Goal: Task Accomplishment & Management: Complete application form

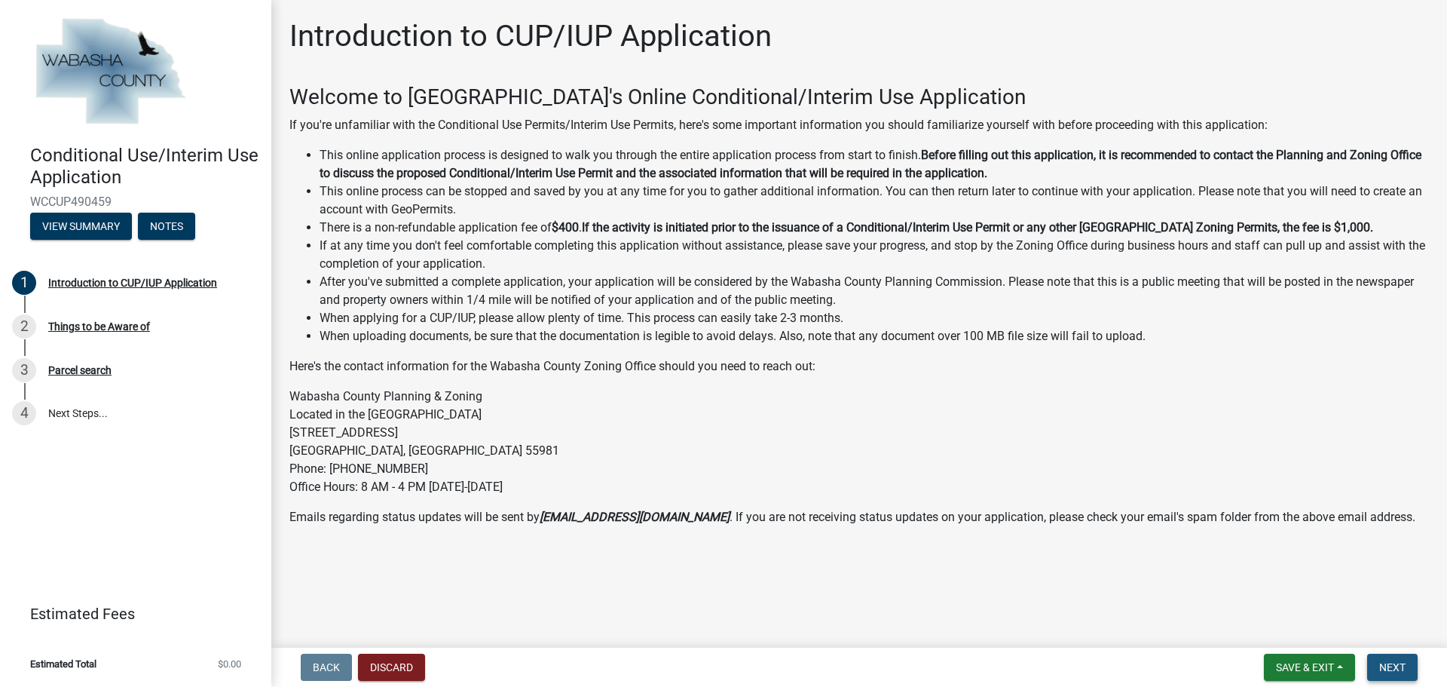
click at [1395, 663] on span "Next" at bounding box center [1392, 667] width 26 height 12
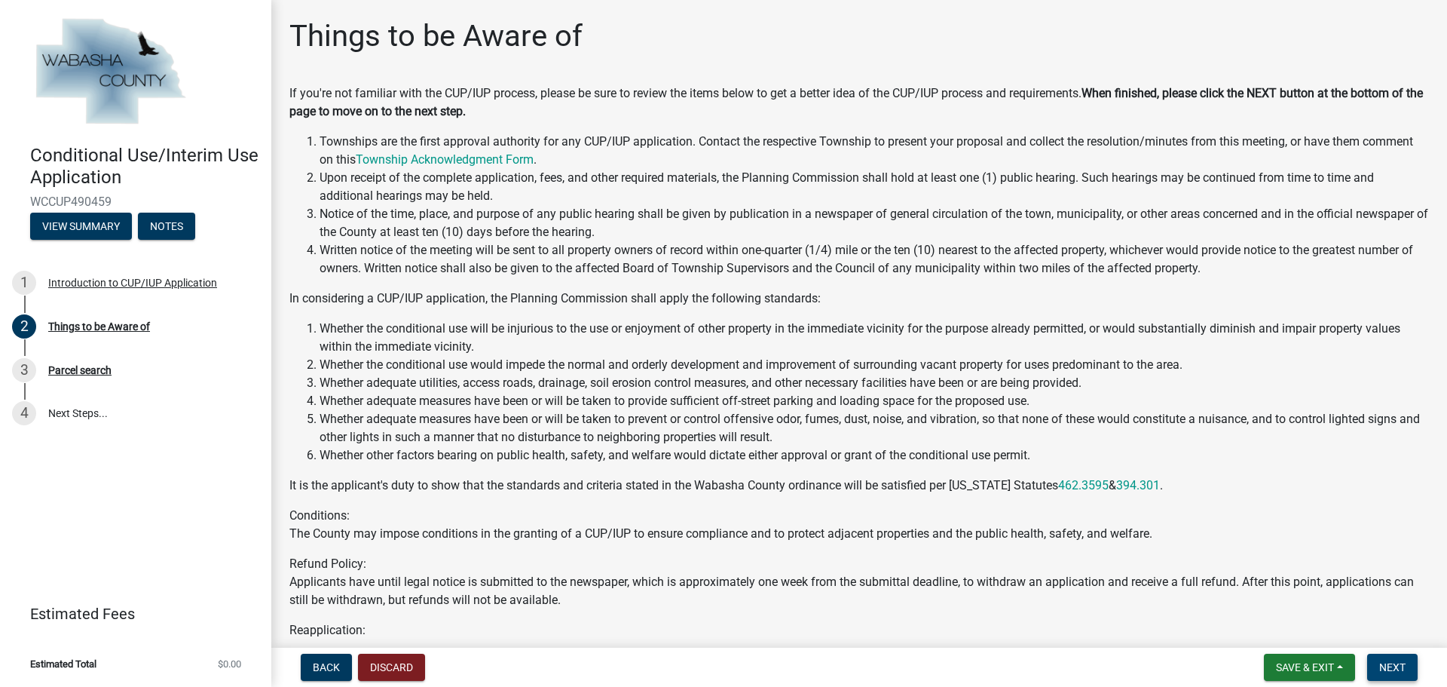
click at [1377, 666] on button "Next" at bounding box center [1392, 666] width 50 height 27
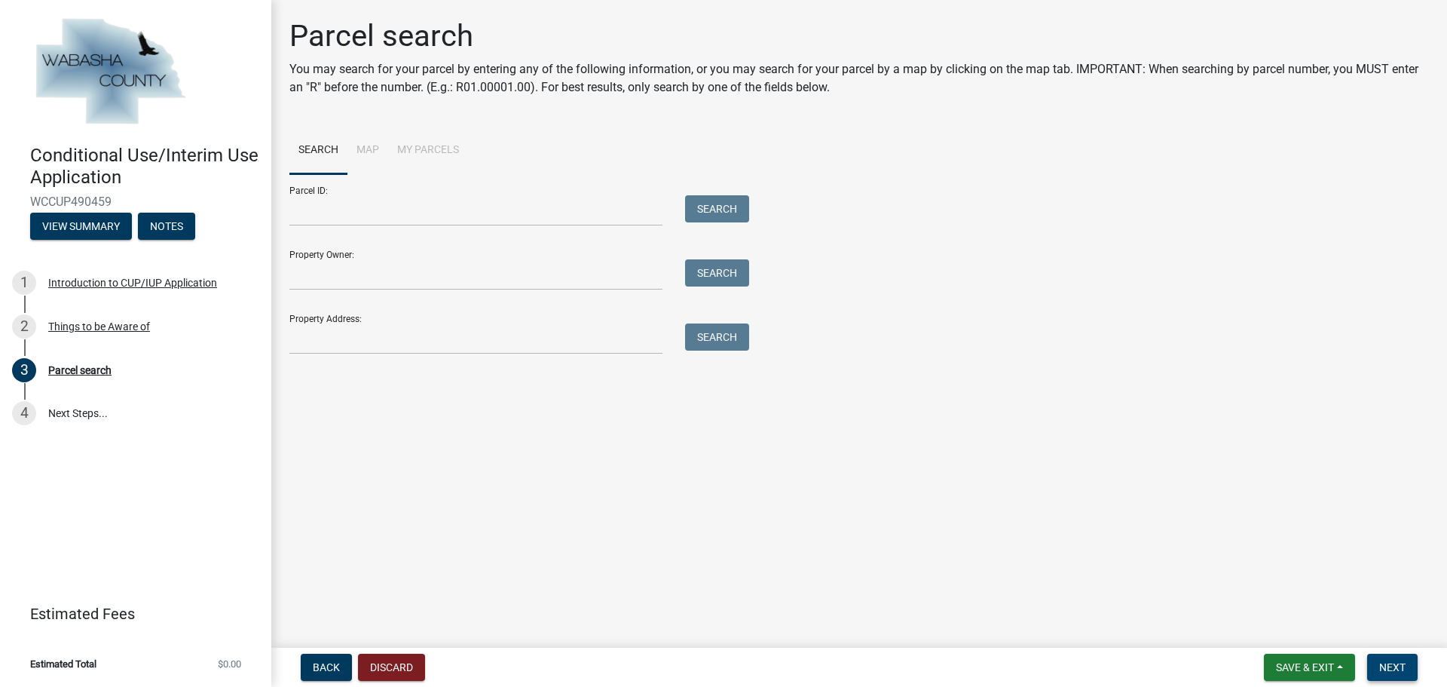
click at [1387, 665] on span "Next" at bounding box center [1392, 667] width 26 height 12
click at [1395, 670] on span "Next" at bounding box center [1392, 667] width 26 height 12
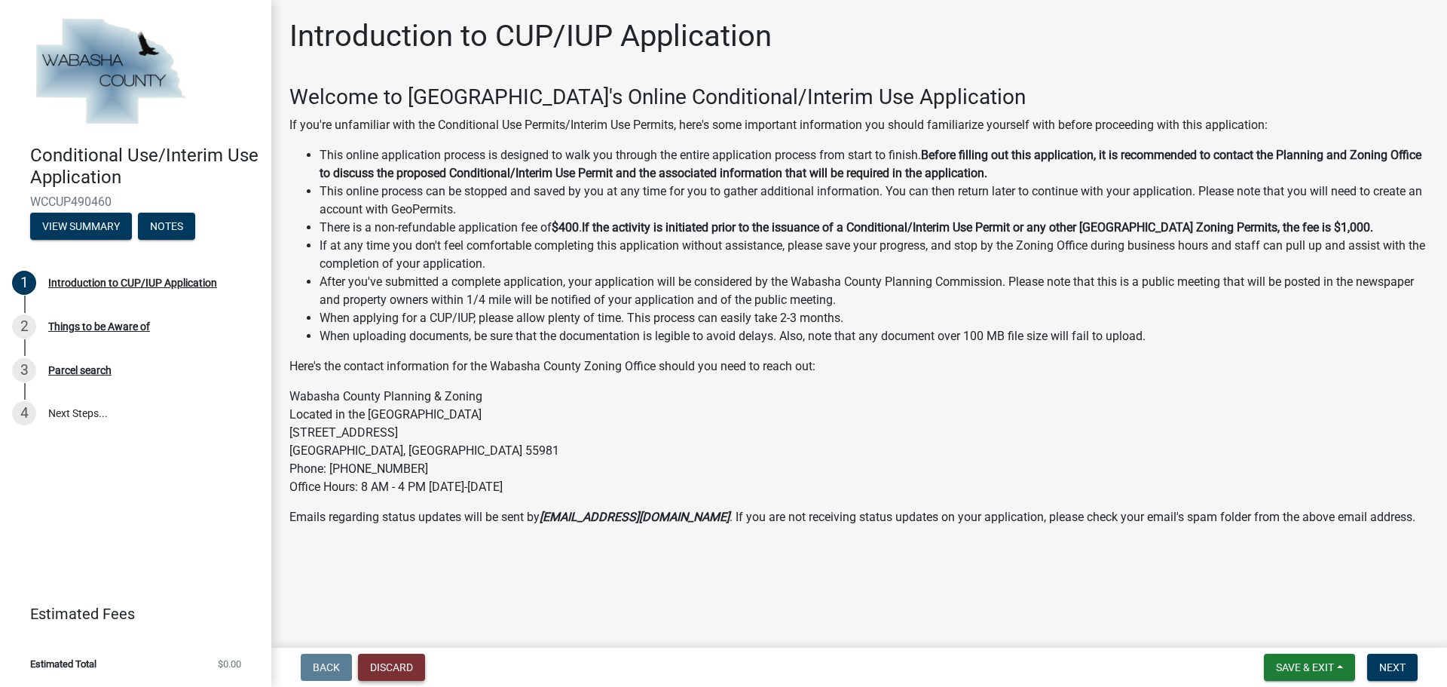
click at [402, 664] on button "Discard" at bounding box center [391, 666] width 67 height 27
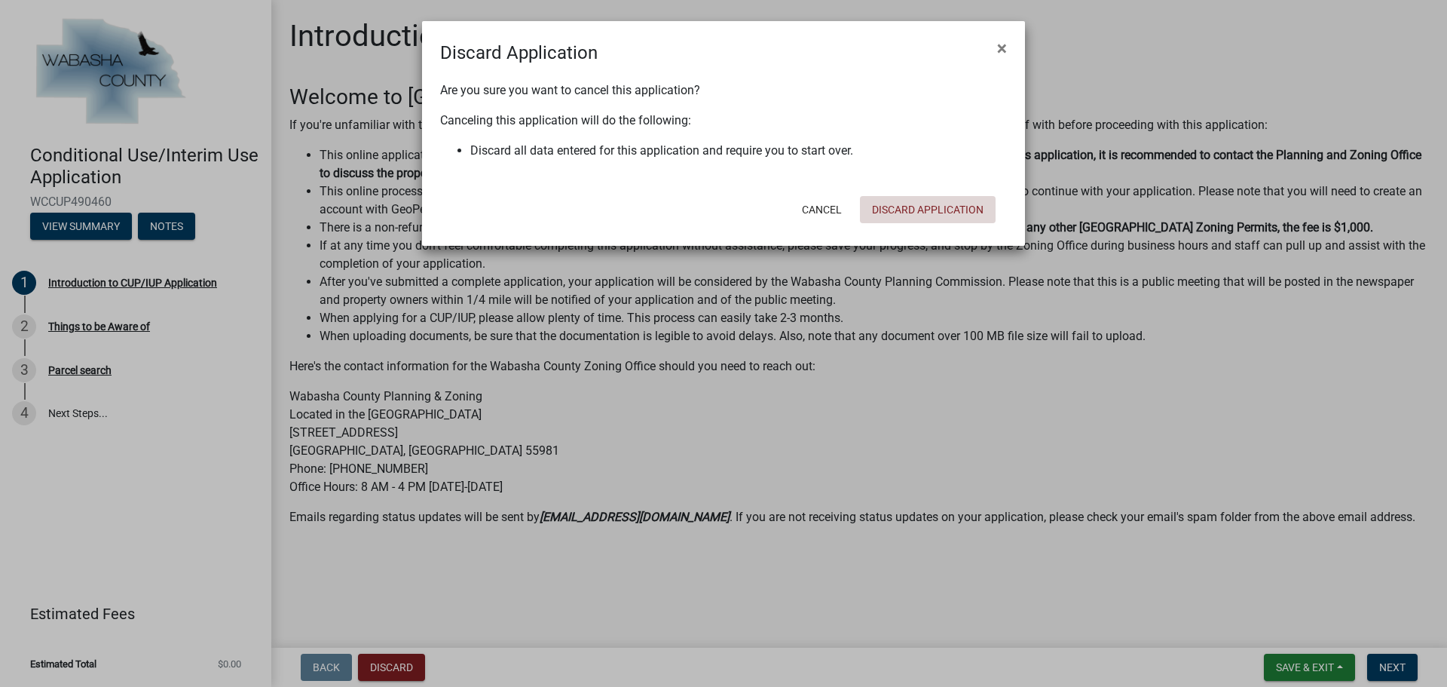
click at [938, 208] on button "Discard Application" at bounding box center [928, 209] width 136 height 27
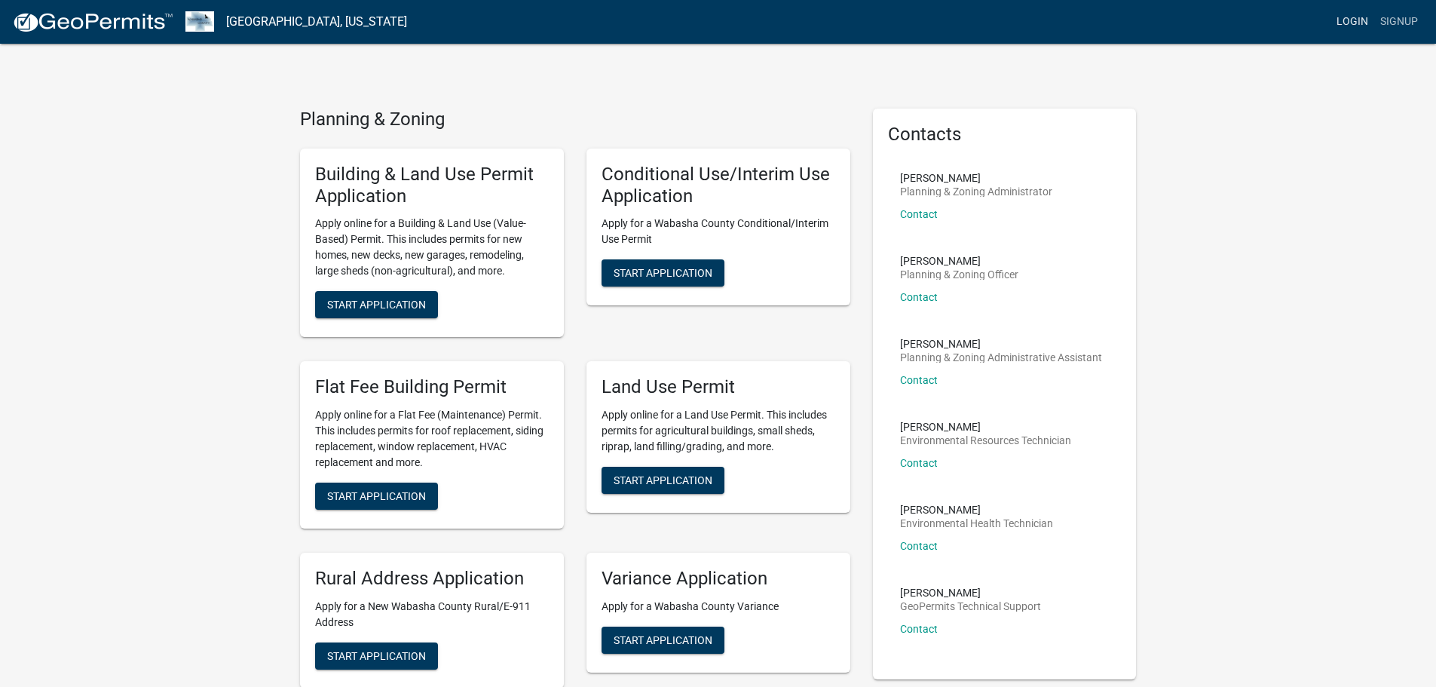
click at [1357, 24] on link "Login" at bounding box center [1352, 22] width 44 height 29
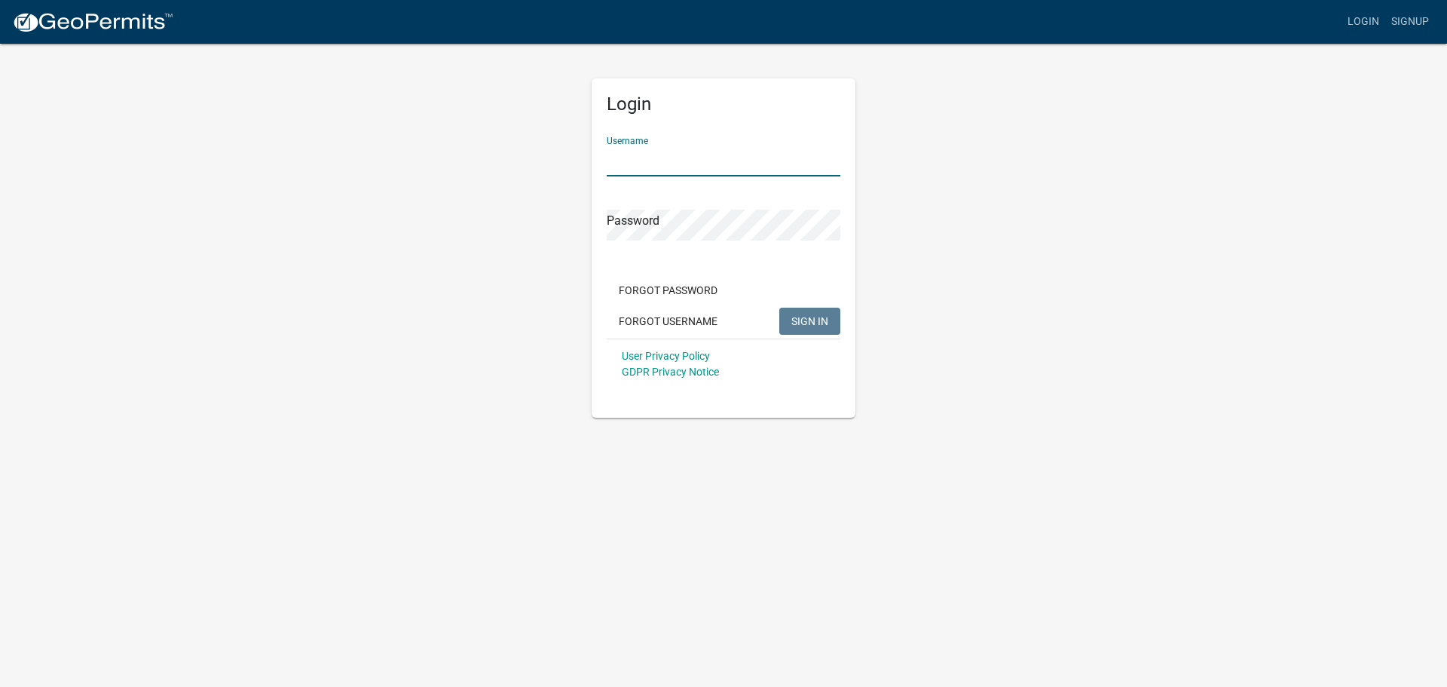
click at [667, 161] on input "Username" at bounding box center [724, 160] width 234 height 31
click at [666, 161] on input "Username" at bounding box center [724, 160] width 234 height 31
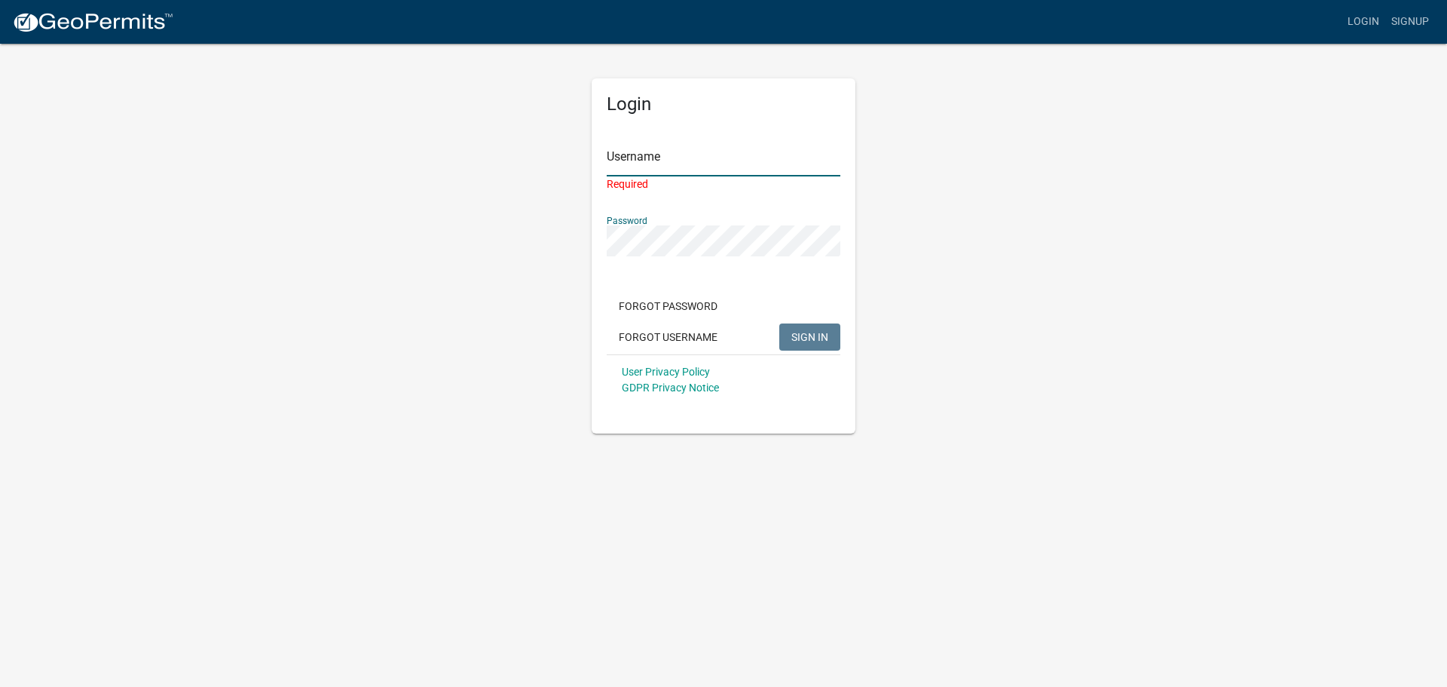
click at [652, 172] on input "Username" at bounding box center [724, 160] width 234 height 31
type input "braeden"
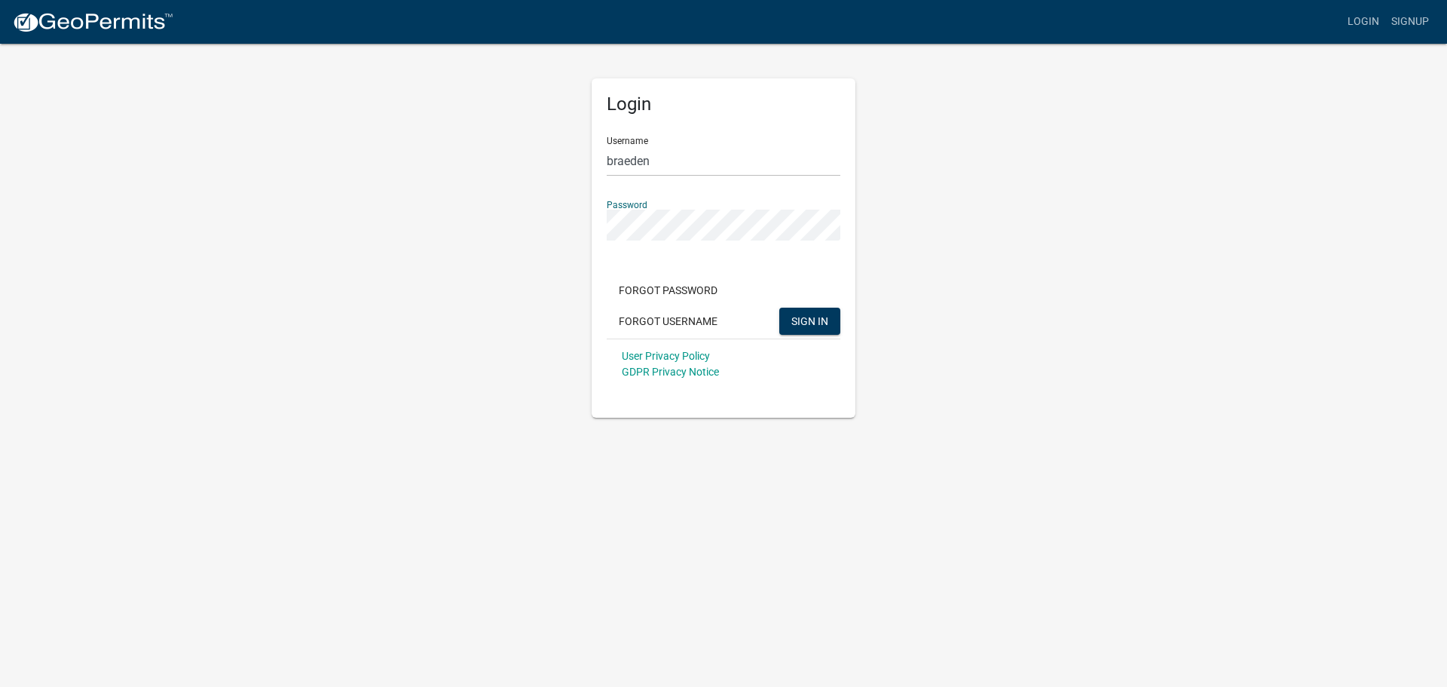
click at [779, 307] on button "SIGN IN" at bounding box center [809, 320] width 61 height 27
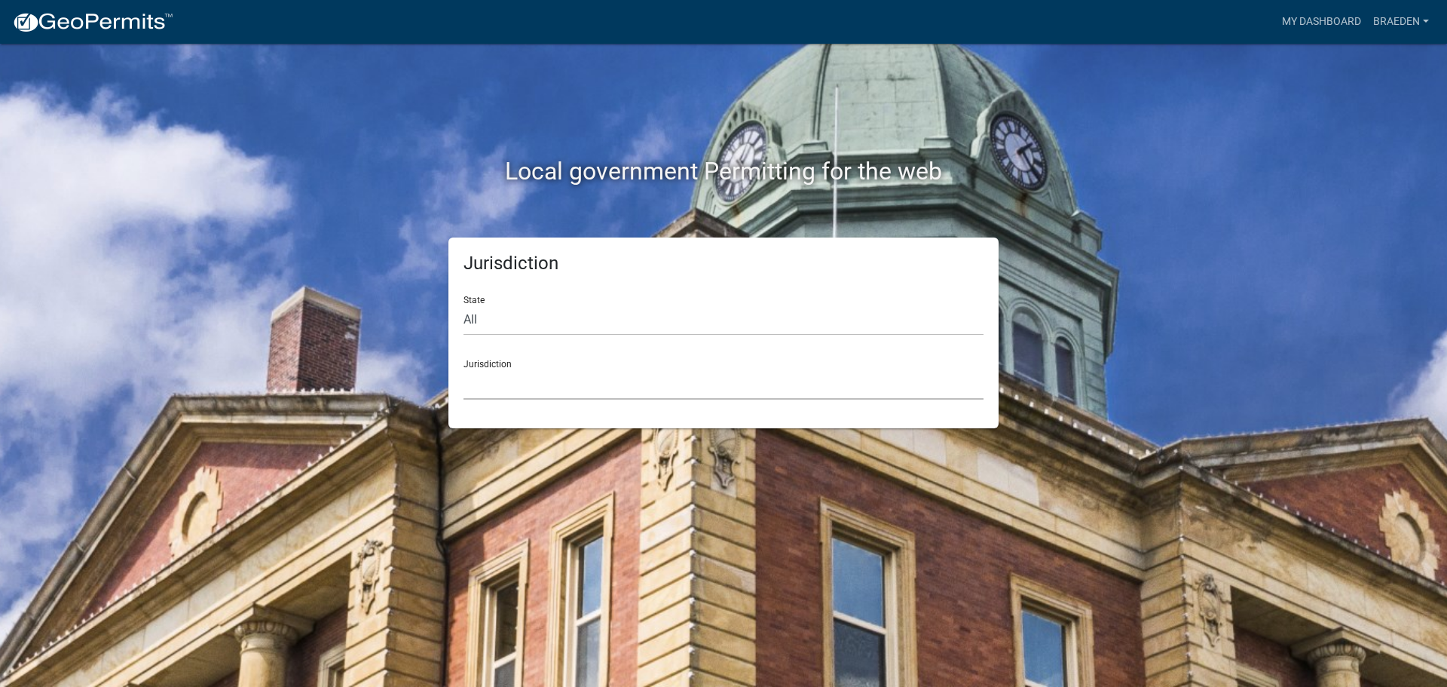
click at [580, 383] on select "[GEOGRAPHIC_DATA], [US_STATE] [GEOGRAPHIC_DATA], [US_STATE][PERSON_NAME][GEOGRA…" at bounding box center [723, 384] width 520 height 31
click at [1324, 16] on link "My Dashboard" at bounding box center [1321, 22] width 91 height 29
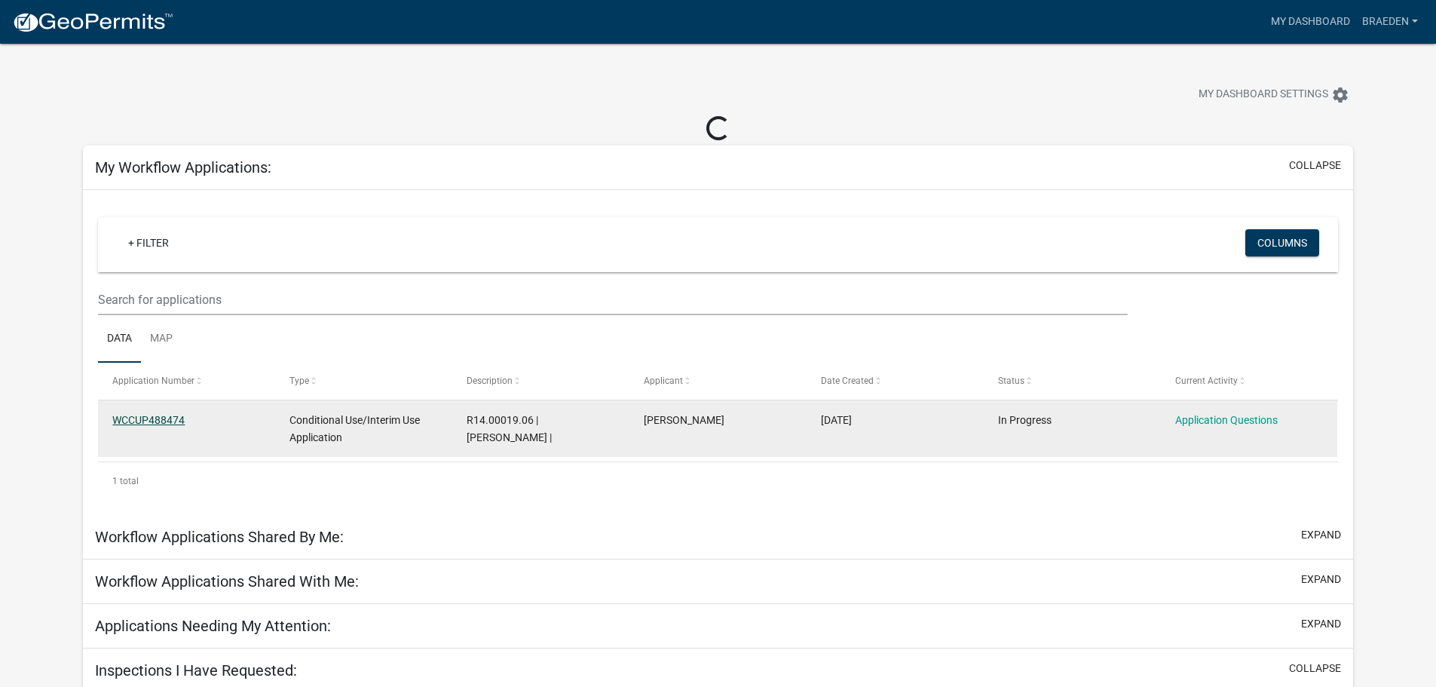
click at [142, 418] on link "WCCUP488474" at bounding box center [148, 420] width 72 height 12
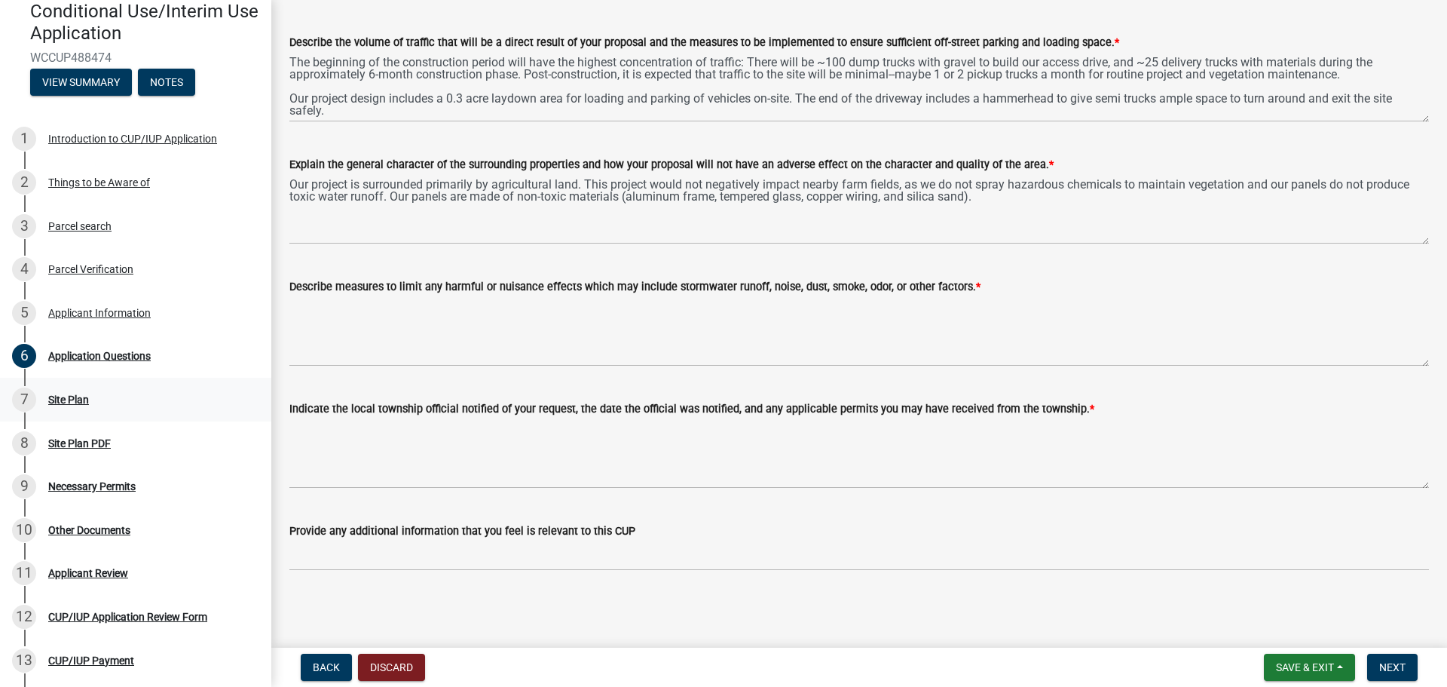
scroll to position [151, 0]
